Goal: Transaction & Acquisition: Purchase product/service

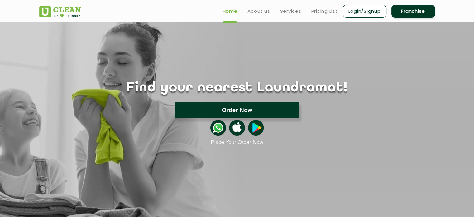
click at [257, 106] on button "Order Now" at bounding box center [237, 110] width 124 height 16
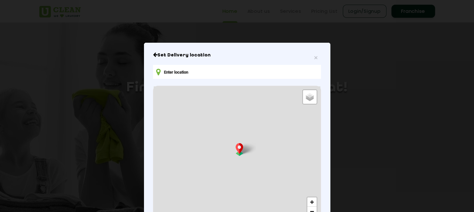
click at [242, 75] on input "text" at bounding box center [237, 72] width 168 height 14
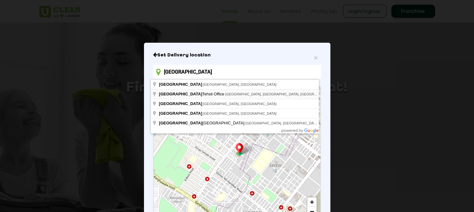
type input "[GEOGRAPHIC_DATA], [GEOGRAPHIC_DATA], [GEOGRAPHIC_DATA], [GEOGRAPHIC_DATA], [GE…"
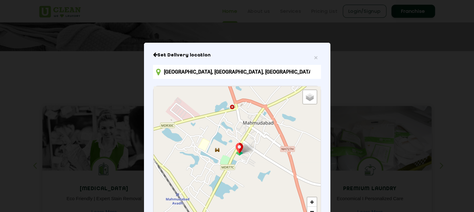
scroll to position [81, 0]
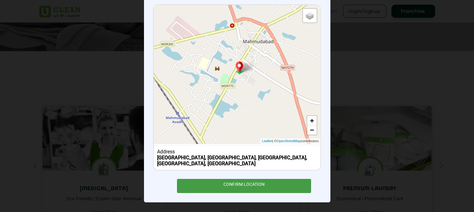
click at [291, 181] on div "CONFIRM LOCATION" at bounding box center [244, 186] width 134 height 14
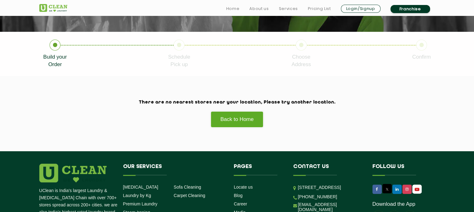
scroll to position [137, 0]
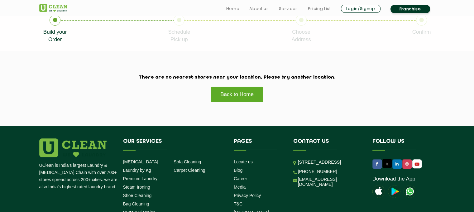
click at [235, 92] on link "Back to Home" at bounding box center [237, 94] width 53 height 16
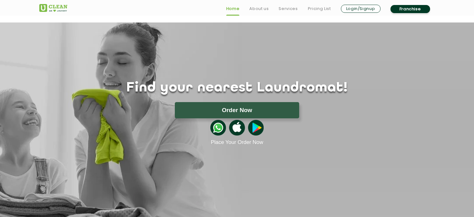
scroll to position [262, 0]
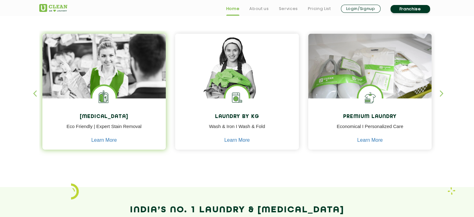
click at [75, 120] on div "Dry Cleaning Eco Friendly | Expert Stain Removal Learn More" at bounding box center [104, 124] width 124 height 53
click at [129, 108] on div "Dry Cleaning Eco Friendly | Expert Stain Removal Learn More" at bounding box center [104, 124] width 124 height 53
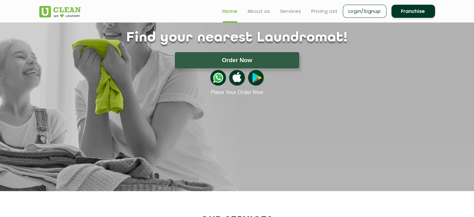
scroll to position [37, 0]
